Goal: Find specific page/section: Find specific page/section

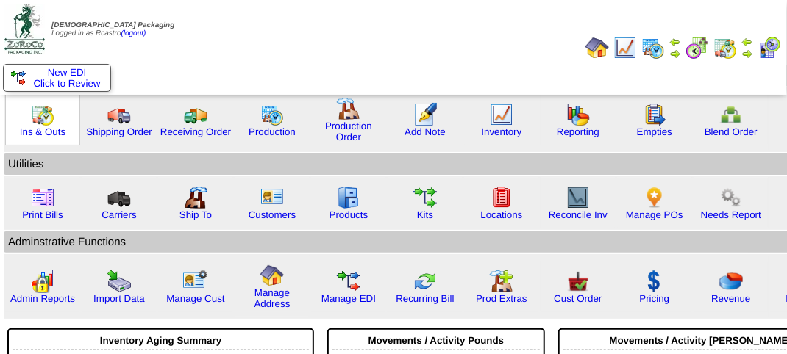
click at [40, 122] on img at bounding box center [43, 115] width 24 height 24
drag, startPoint x: 40, startPoint y: 121, endPoint x: 45, endPoint y: 114, distance: 8.0
click at [45, 114] on img at bounding box center [43, 115] width 24 height 24
click at [55, 125] on div "Ins & Outs" at bounding box center [42, 120] width 75 height 51
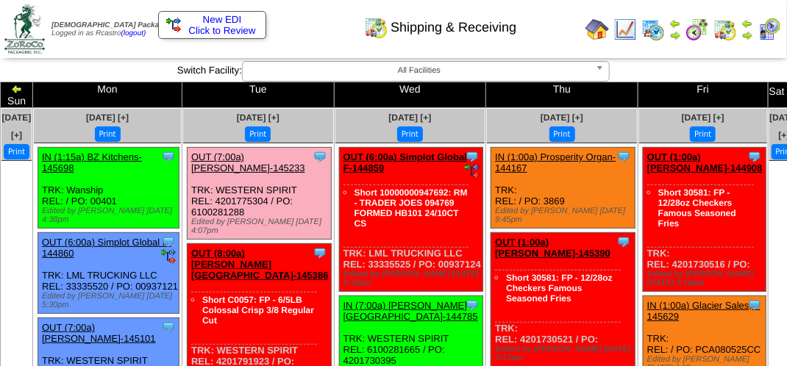
click at [315, 22] on div "Shipping & Receiving" at bounding box center [389, 22] width 449 height 40
